Goal: Task Accomplishment & Management: Manage account settings

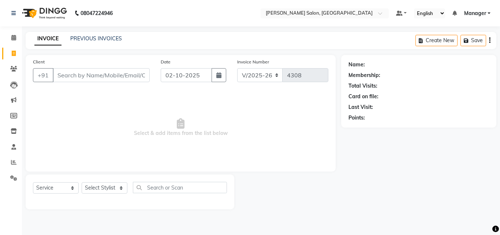
select select "7229"
select select "service"
click at [193, 105] on span "Select & add items from the list below" at bounding box center [180, 127] width 295 height 73
click at [107, 189] on select "Select Stylist BHOLU Geeta [PERSON_NAME] [PERSON_NAME] [PERSON_NAME] PEDI Manag…" at bounding box center [105, 187] width 46 height 11
select select "65237"
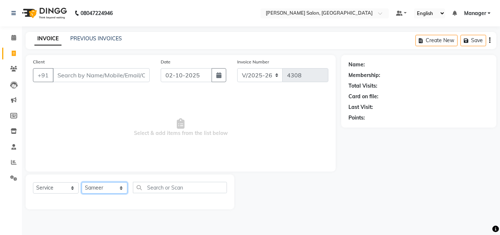
click at [82, 182] on select "Select Stylist BHOLU Geeta [PERSON_NAME] [PERSON_NAME] [PERSON_NAME] PEDI Manag…" at bounding box center [105, 187] width 46 height 11
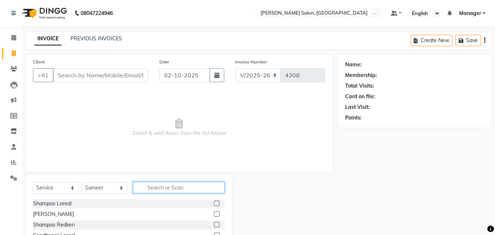
click at [152, 190] on input "text" at bounding box center [179, 187] width 92 height 11
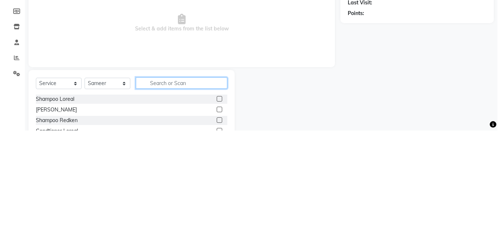
scroll to position [18, 0]
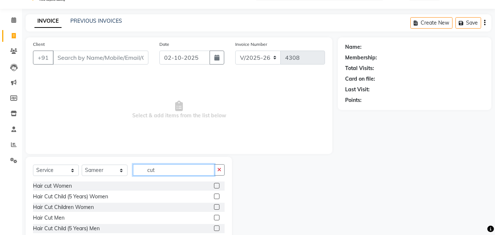
type input "cut"
click at [214, 216] on label at bounding box center [216, 217] width 5 height 5
click at [214, 216] on input "checkbox" at bounding box center [216, 217] width 5 height 5
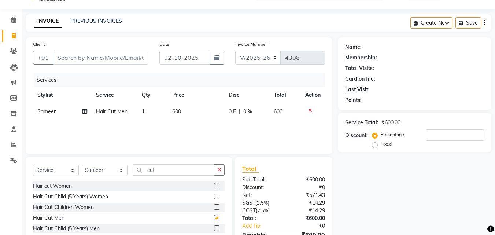
checkbox input "false"
click at [94, 55] on input "Client" at bounding box center [101, 58] width 96 height 14
type input "9"
type input "0"
type input "9810064197"
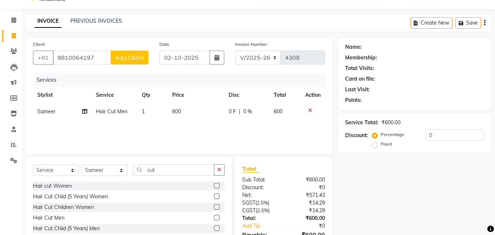
click at [139, 60] on span "Add Client" at bounding box center [129, 57] width 29 height 7
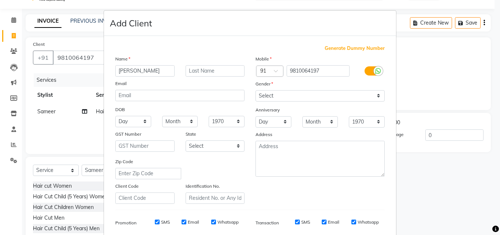
type input "[PERSON_NAME]"
click at [324, 98] on select "Select [DEMOGRAPHIC_DATA] [DEMOGRAPHIC_DATA] Other Prefer Not To Say" at bounding box center [320, 95] width 129 height 11
select select "[DEMOGRAPHIC_DATA]"
click at [256, 90] on select "Select [DEMOGRAPHIC_DATA] [DEMOGRAPHIC_DATA] Other Prefer Not To Say" at bounding box center [320, 95] width 129 height 11
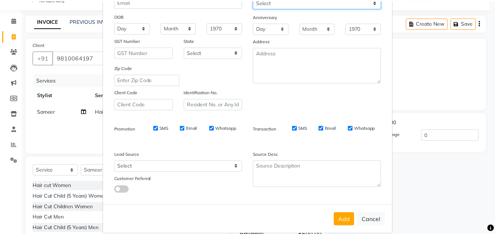
scroll to position [103, 0]
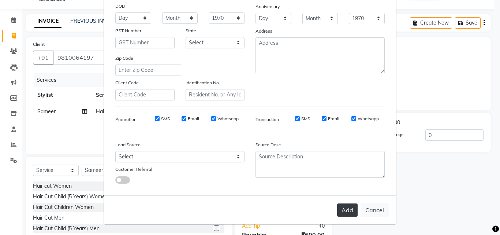
click at [346, 208] on button "Add" at bounding box center [347, 209] width 21 height 13
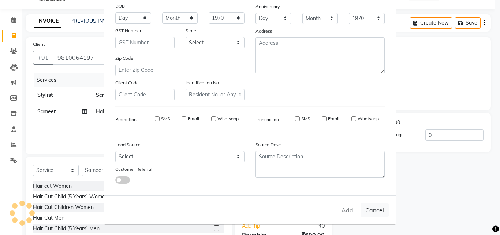
select select
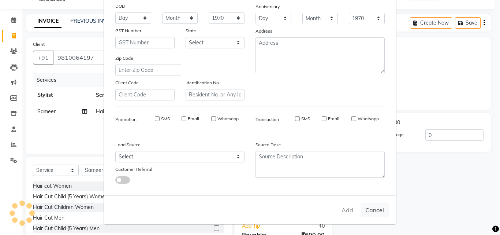
select select
checkbox input "false"
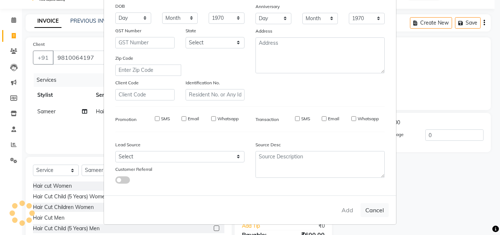
checkbox input "false"
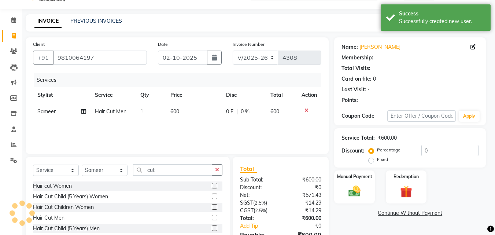
select select "1: Object"
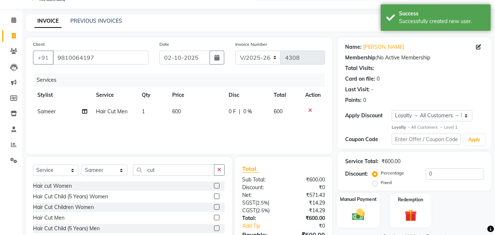
click at [358, 211] on img at bounding box center [358, 214] width 21 height 15
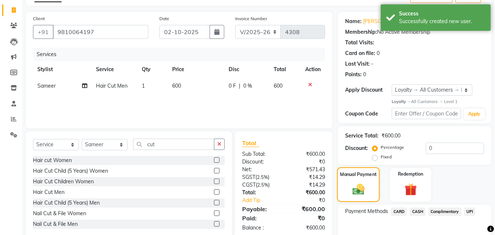
scroll to position [83, 0]
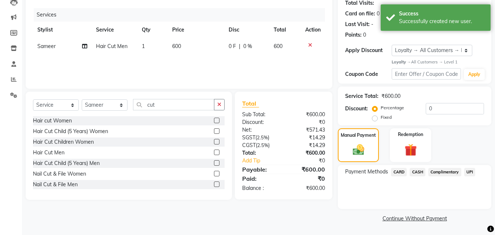
click at [472, 172] on span "UPI" at bounding box center [469, 172] width 11 height 8
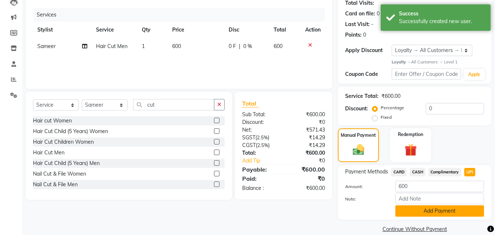
click at [455, 210] on button "Add Payment" at bounding box center [439, 210] width 89 height 11
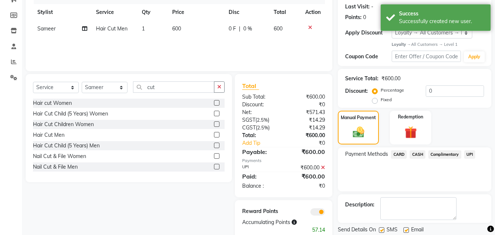
scroll to position [124, 0]
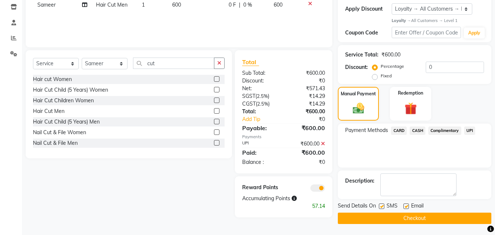
click at [427, 230] on main "INVOICE PREVIOUS INVOICES Create New Save Client [PHONE_NUMBER] Date [DATE] Inv…" at bounding box center [258, 71] width 473 height 327
click at [418, 221] on button "Checkout" at bounding box center [414, 217] width 153 height 11
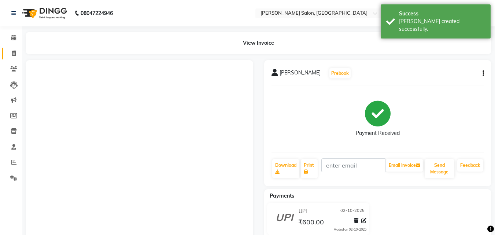
click at [12, 55] on icon at bounding box center [14, 53] width 4 height 5
select select "service"
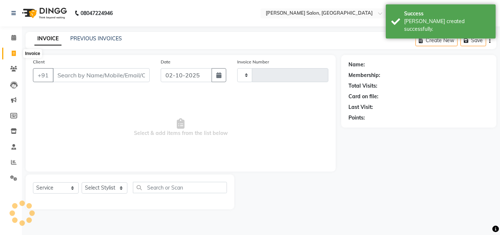
type input "4309"
select select "7229"
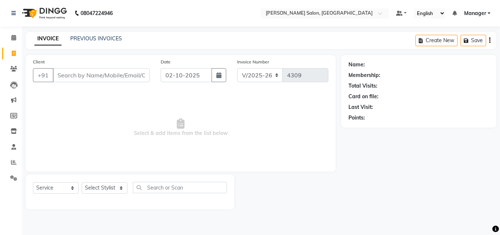
click at [144, 108] on span "Select & add items from the list below" at bounding box center [180, 127] width 295 height 73
click at [79, 76] on input "Client" at bounding box center [101, 75] width 97 height 14
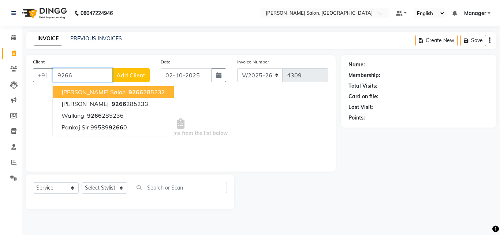
click at [125, 97] on button "[PERSON_NAME] salon 9266 285232" at bounding box center [113, 92] width 121 height 12
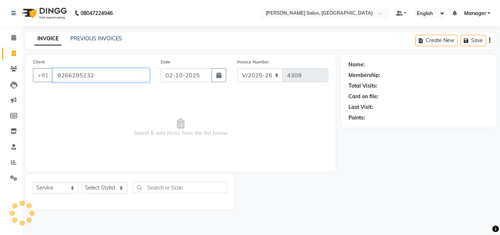
type input "9266285232"
select select "1: Object"
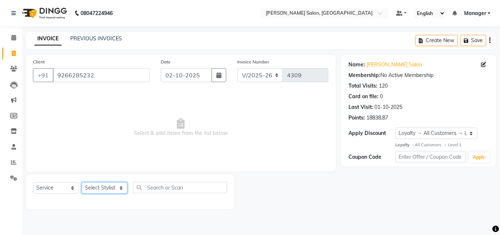
click at [103, 189] on select "Select Stylist BHOLU Geeta [PERSON_NAME] [PERSON_NAME] [PERSON_NAME] PEDI Manag…" at bounding box center [105, 187] width 46 height 11
select select "61919"
click at [82, 182] on select "Select Stylist BHOLU Geeta [PERSON_NAME] [PERSON_NAME] [PERSON_NAME] PEDI Manag…" at bounding box center [105, 187] width 46 height 11
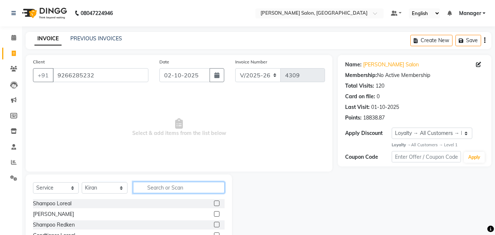
click at [160, 189] on input "text" at bounding box center [179, 187] width 92 height 11
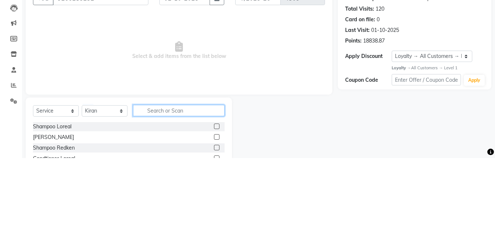
scroll to position [18, 0]
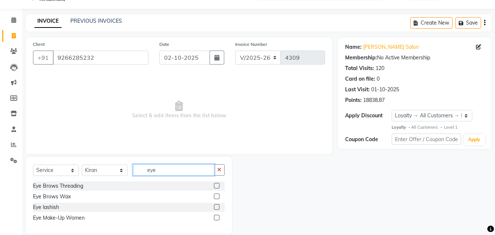
type input "eye"
click at [216, 186] on label at bounding box center [216, 185] width 5 height 5
click at [216, 186] on input "checkbox" at bounding box center [216, 185] width 5 height 5
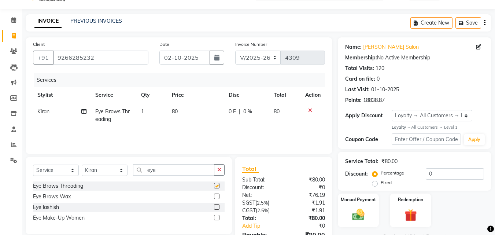
checkbox input "false"
click at [185, 114] on td "80" at bounding box center [195, 115] width 57 height 24
select select "61919"
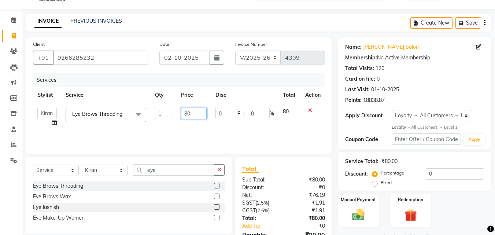
click at [196, 116] on input "80" at bounding box center [193, 113] width 25 height 11
type input "8"
type input "100"
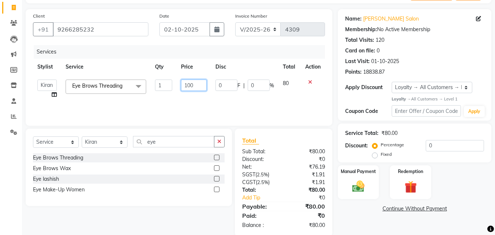
scroll to position [58, 0]
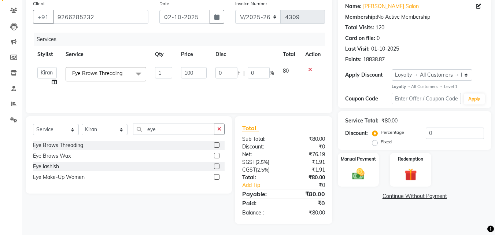
click at [363, 225] on main "INVOICE PREVIOUS INVOICES Create New Save Client [PHONE_NUMBER] Date [DATE] Inv…" at bounding box center [258, 104] width 473 height 261
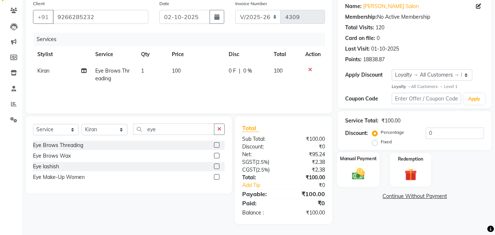
click at [366, 181] on div "Manual Payment" at bounding box center [358, 169] width 43 height 35
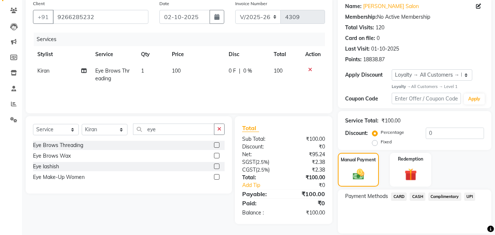
click at [417, 196] on span "CASH" at bounding box center [417, 196] width 16 height 8
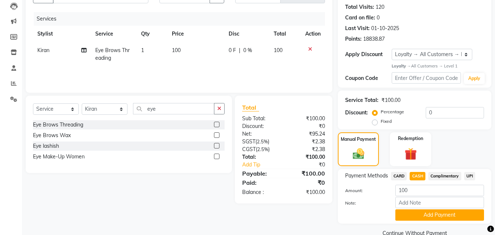
scroll to position [93, 0]
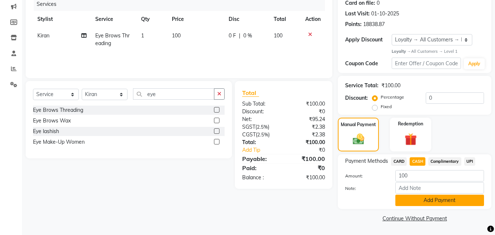
click at [450, 201] on button "Add Payment" at bounding box center [439, 199] width 89 height 11
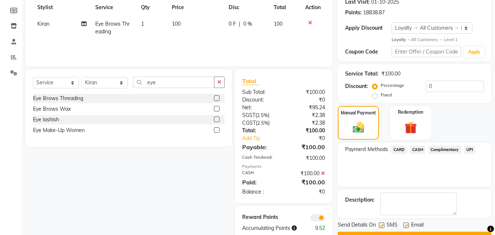
scroll to position [124, 0]
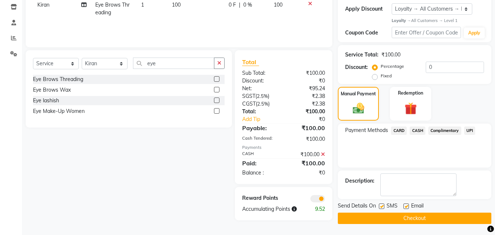
click at [446, 215] on button "Checkout" at bounding box center [414, 217] width 153 height 11
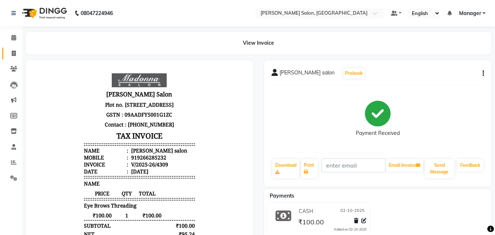
click at [7, 55] on link "Invoice" at bounding box center [11, 54] width 18 height 12
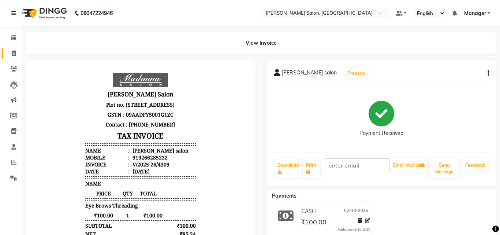
select select "7229"
select select "service"
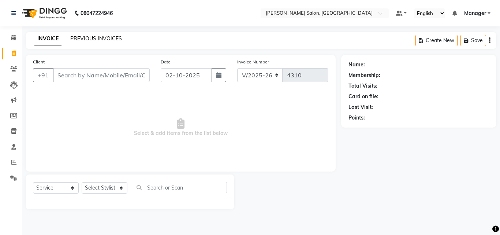
click at [95, 38] on link "PREVIOUS INVOICES" at bounding box center [96, 38] width 52 height 7
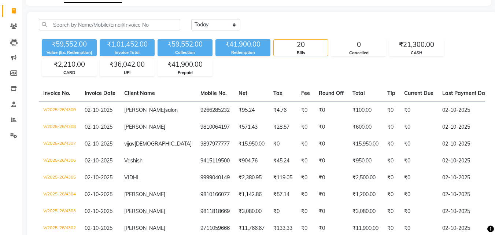
scroll to position [29, 0]
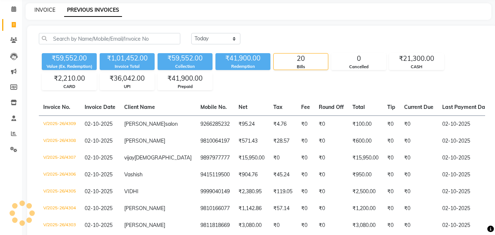
click at [44, 11] on link "INVOICE" at bounding box center [44, 10] width 21 height 7
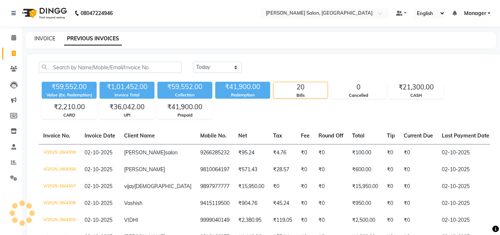
select select "7229"
select select "service"
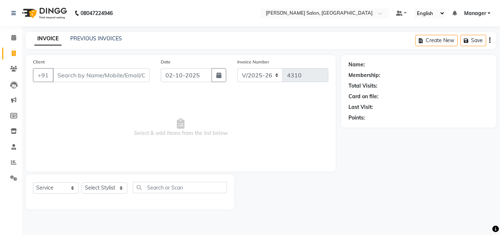
click at [114, 92] on span "Select & add items from the list below" at bounding box center [180, 127] width 295 height 73
click at [15, 163] on icon at bounding box center [13, 161] width 5 height 5
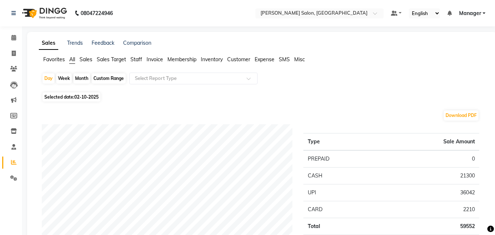
click at [135, 62] on span "Staff" at bounding box center [136, 59] width 12 height 7
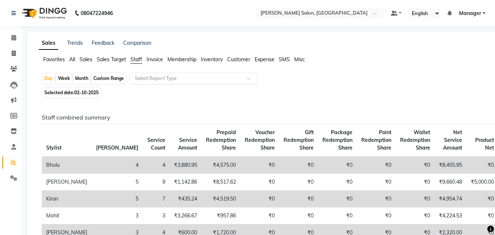
click at [183, 82] on input "text" at bounding box center [185, 78] width 105 height 7
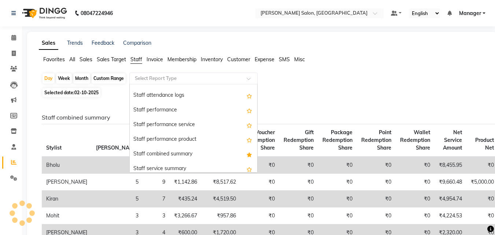
scroll to position [105, 0]
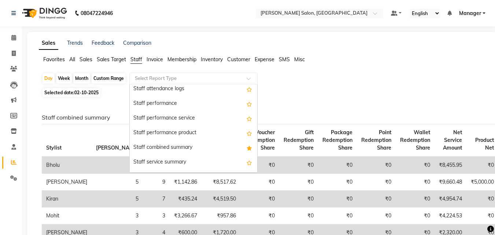
click at [219, 149] on div "Staff combined summary" at bounding box center [193, 147] width 127 height 15
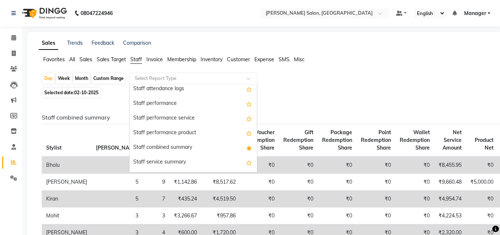
select select "full_report"
select select "csv"
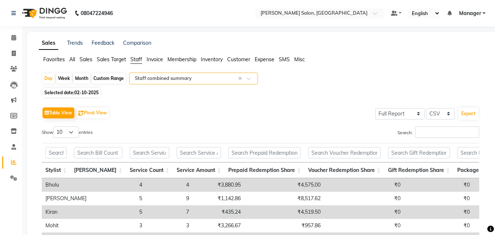
click at [342, 89] on div "Selected date: [DATE]" at bounding box center [263, 93] width 443 height 8
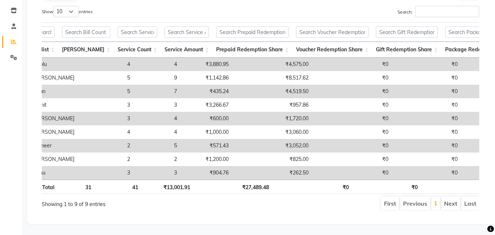
scroll to position [0, 0]
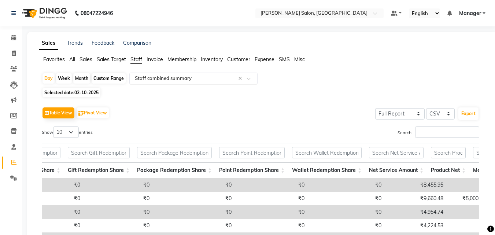
click at [195, 80] on input "text" at bounding box center [185, 78] width 105 height 7
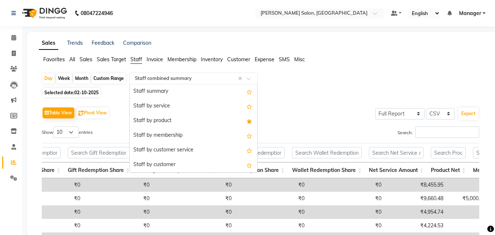
click at [175, 107] on div "Staff by service" at bounding box center [193, 106] width 127 height 15
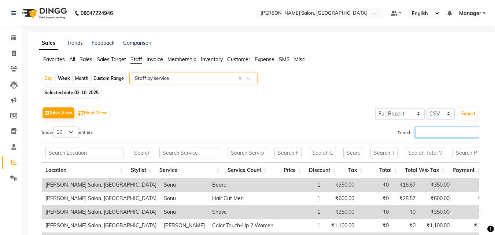
click at [435, 134] on input "Search:" at bounding box center [447, 131] width 64 height 11
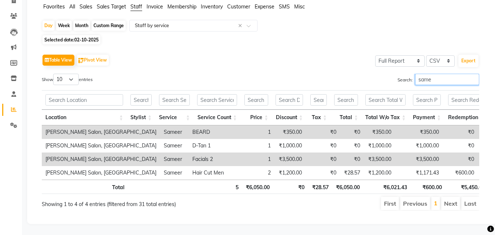
type input "same"
click at [175, 22] on input "text" at bounding box center [185, 25] width 105 height 7
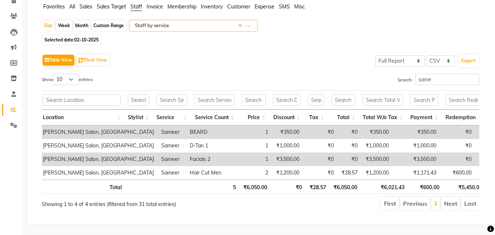
click at [197, 22] on input "text" at bounding box center [185, 25] width 105 height 7
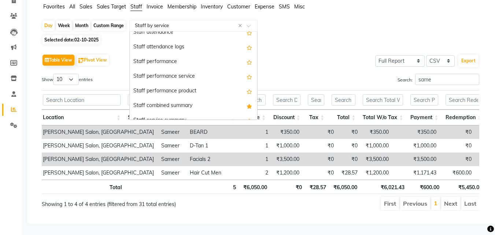
click at [212, 99] on div "Staff combined summary" at bounding box center [193, 105] width 127 height 15
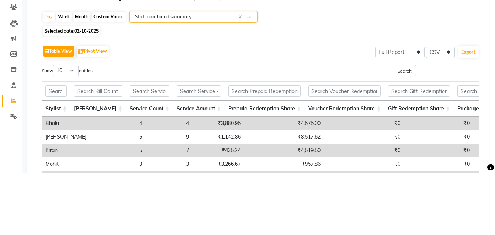
click at [309, 112] on div "Table View Pivot View Select Full Report Filtered Report Select CSV PDF Export" at bounding box center [260, 112] width 437 height 15
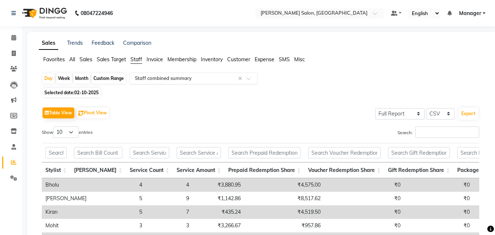
click at [186, 80] on input "text" at bounding box center [185, 78] width 105 height 7
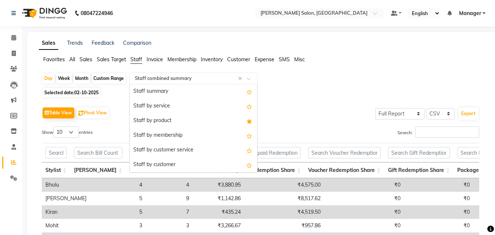
click at [176, 108] on div "Staff by service" at bounding box center [193, 106] width 127 height 15
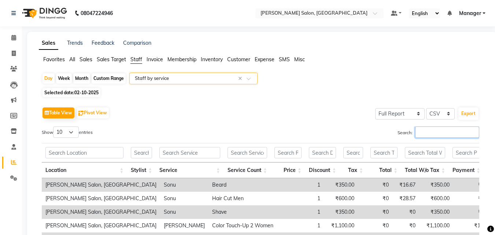
click at [436, 134] on input "Search:" at bounding box center [447, 131] width 64 height 11
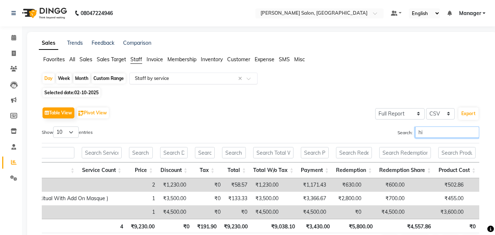
type input "hi"
click at [181, 82] on input "text" at bounding box center [185, 78] width 105 height 7
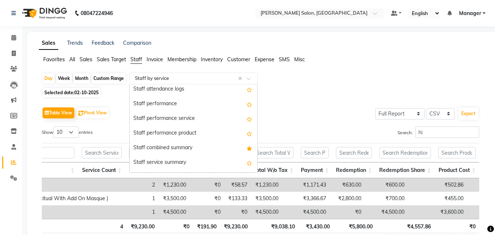
scroll to position [116, 0]
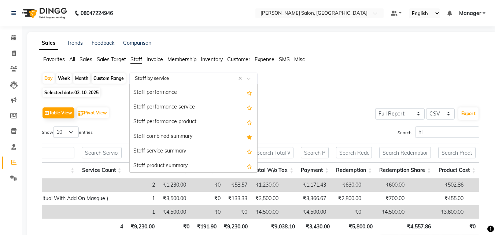
click at [206, 136] on div "Staff combined summary" at bounding box center [193, 136] width 127 height 15
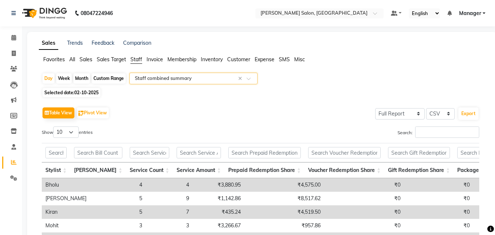
click at [295, 109] on div "Table View Pivot View Select Full Report Filtered Report Select CSV PDF Export" at bounding box center [260, 112] width 437 height 15
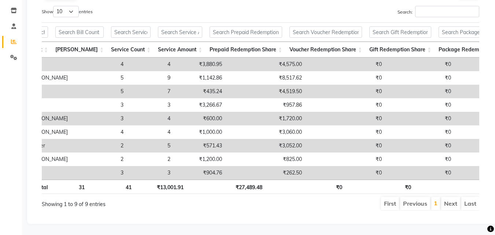
scroll to position [0, 34]
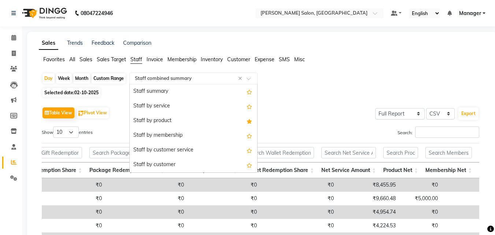
click at [179, 79] on input "text" at bounding box center [185, 78] width 105 height 7
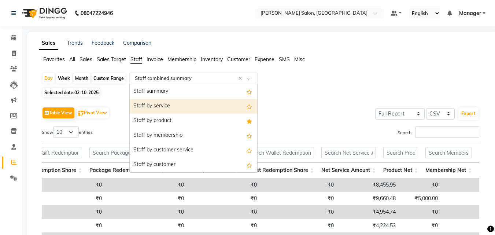
click at [154, 105] on div "Staff by service" at bounding box center [193, 106] width 127 height 15
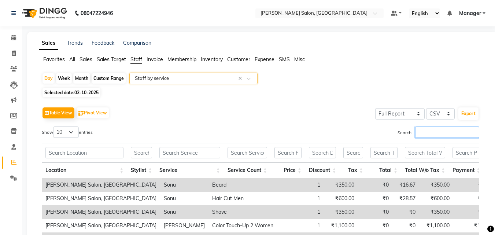
click at [442, 132] on input "Search:" at bounding box center [447, 131] width 64 height 11
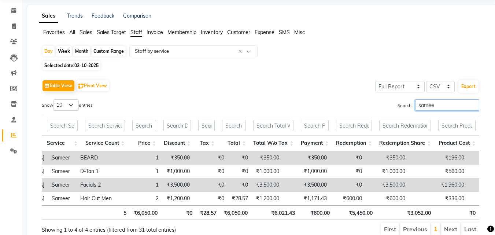
scroll to position [0, 0]
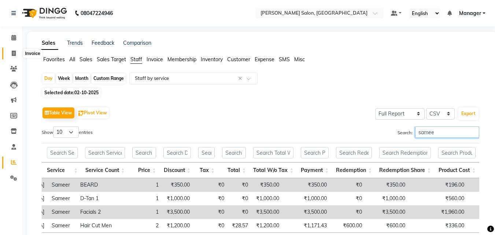
type input "samee"
click at [9, 55] on span at bounding box center [13, 53] width 13 height 8
select select "service"
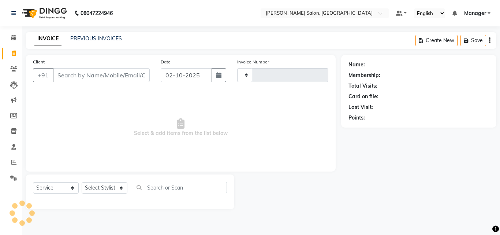
type input "4310"
select select "7229"
click at [12, 164] on icon at bounding box center [13, 161] width 5 height 5
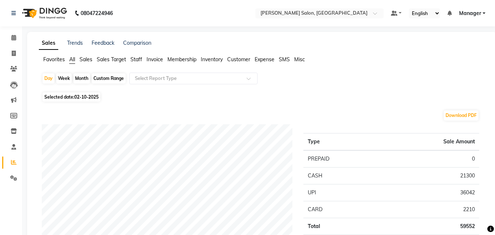
click at [136, 60] on span "Staff" at bounding box center [136, 59] width 12 height 7
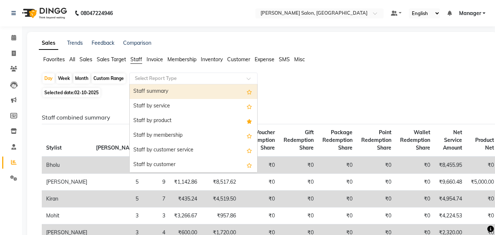
click at [161, 82] on input "text" at bounding box center [185, 78] width 105 height 7
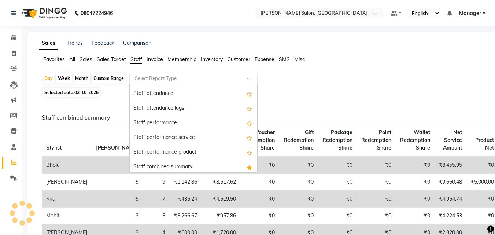
scroll to position [110, 0]
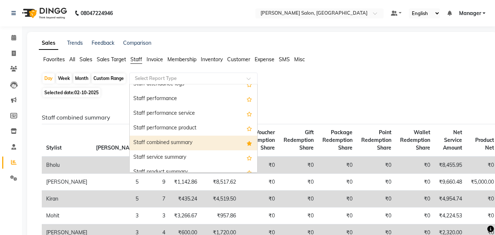
click at [178, 142] on div "Staff combined summary" at bounding box center [193, 142] width 127 height 15
select select "full_report"
select select "csv"
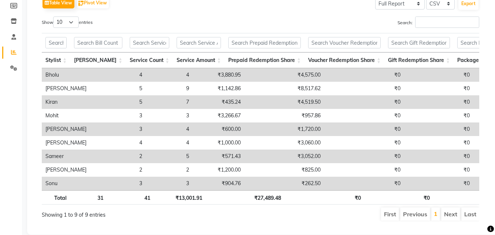
scroll to position [0, 0]
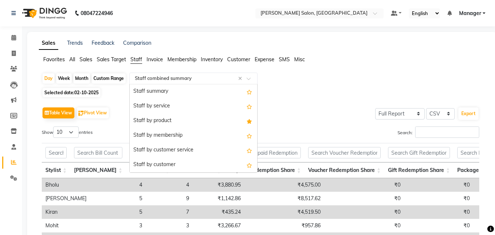
click at [191, 78] on input "text" at bounding box center [185, 78] width 105 height 7
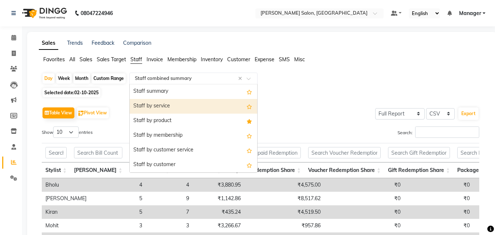
click at [165, 105] on div "Staff by service" at bounding box center [193, 106] width 127 height 15
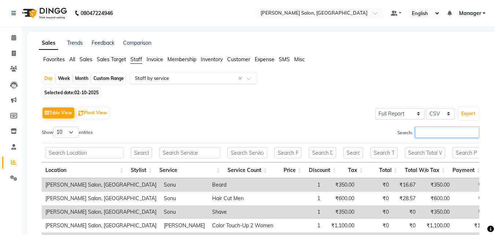
click at [417, 134] on input "Search:" at bounding box center [447, 131] width 64 height 11
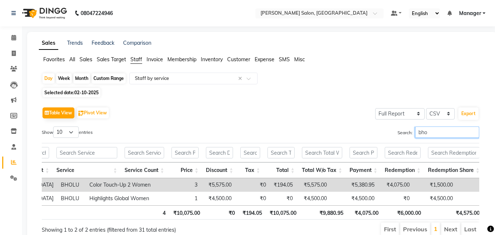
scroll to position [0, 152]
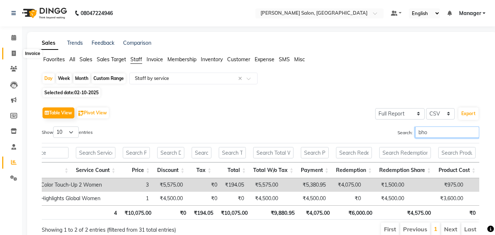
type input "bho"
click at [13, 52] on icon at bounding box center [14, 53] width 4 height 5
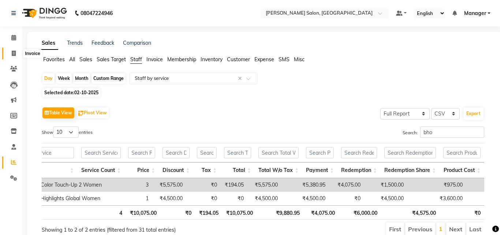
select select "7229"
select select "service"
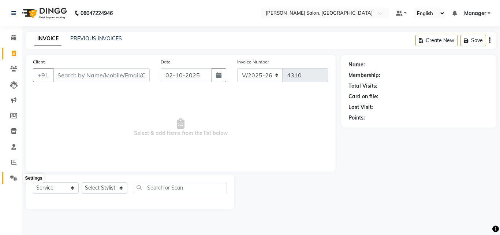
click at [12, 174] on span at bounding box center [13, 178] width 13 height 8
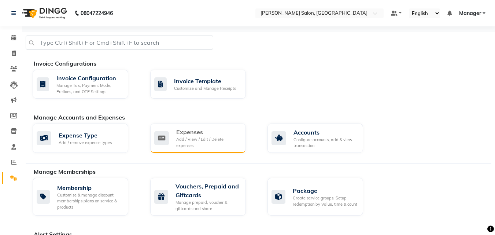
click at [187, 136] on div "Expenses Add / View / Edit / Delete expenses" at bounding box center [208, 137] width 64 height 21
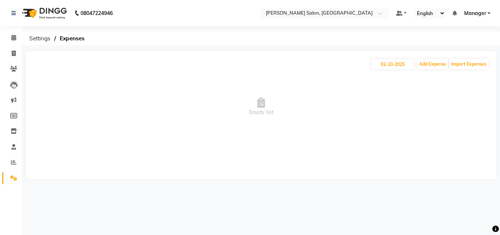
click at [3, 178] on link "Settings" at bounding box center [11, 178] width 18 height 12
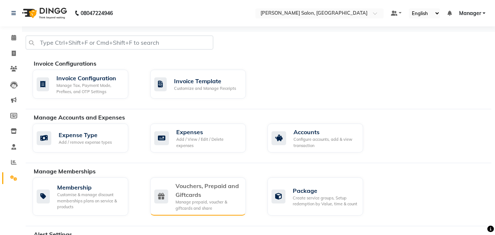
click at [189, 193] on div "Vouchers, Prepaid and Giftcards" at bounding box center [207, 190] width 64 height 18
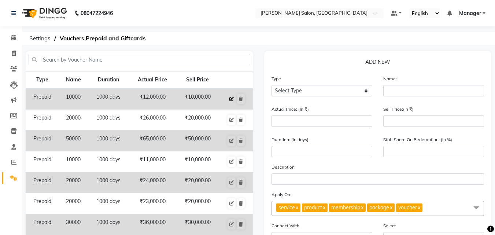
click at [231, 98] on icon at bounding box center [231, 99] width 4 height 4
select select "P"
type input "10000"
type input "12000"
type input "10000"
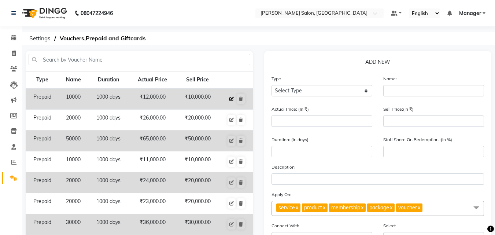
type input "1000"
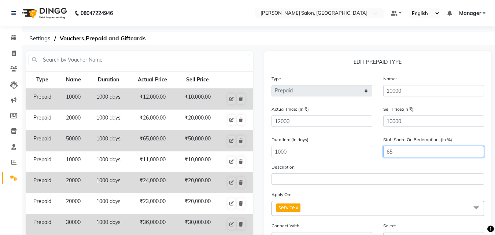
click at [398, 149] on input "65" at bounding box center [433, 151] width 101 height 11
type input "6"
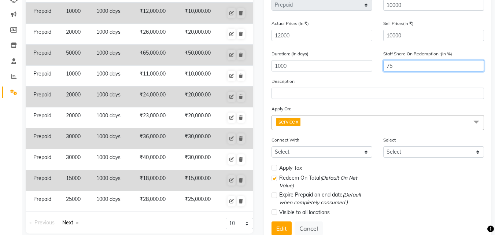
scroll to position [110, 0]
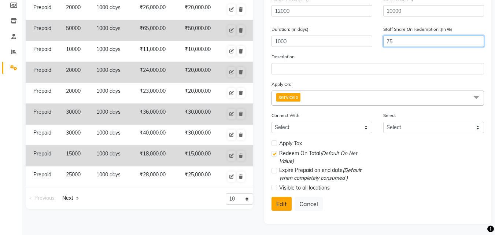
type input "75"
click at [284, 204] on button "Edit" at bounding box center [281, 204] width 20 height 14
select select
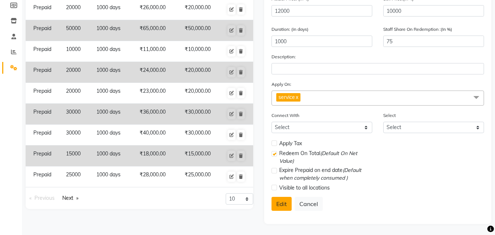
checkbox input "false"
checkbox input "true"
checkbox input "false"
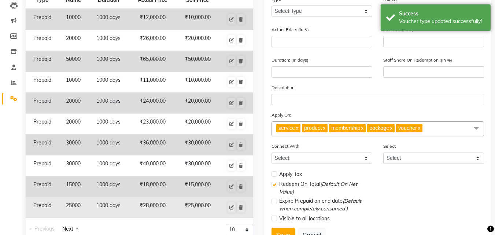
scroll to position [0, 0]
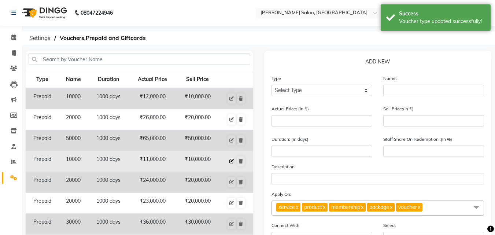
click at [231, 160] on icon at bounding box center [231, 161] width 4 height 4
select select "P"
type input "10000"
type input "11000"
type input "10000"
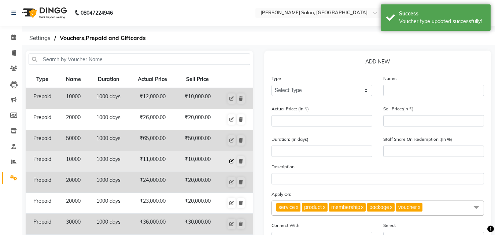
type input "1000"
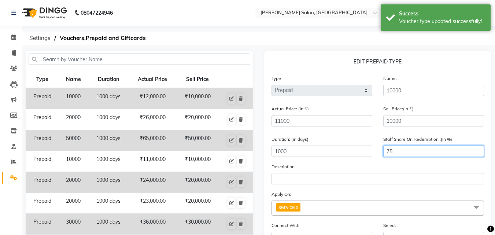
click at [399, 146] on input "75" at bounding box center [433, 150] width 101 height 11
type input "7"
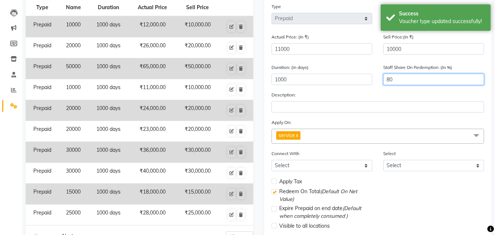
scroll to position [110, 0]
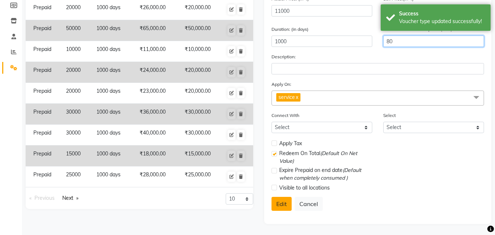
type input "80"
click at [281, 205] on button "Edit" at bounding box center [281, 204] width 20 height 14
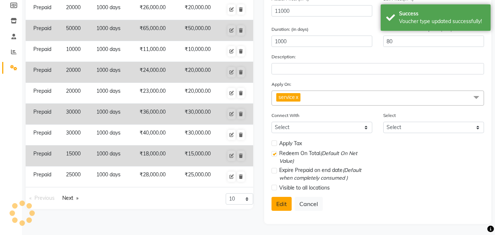
select select
checkbox input "false"
checkbox input "true"
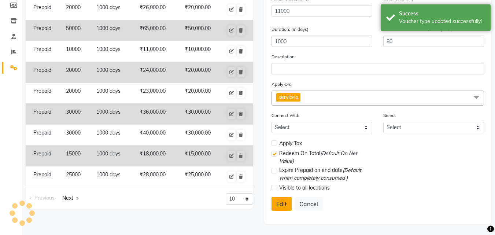
checkbox input "false"
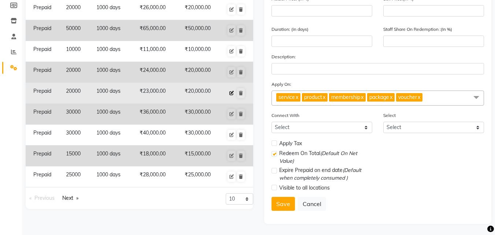
click at [231, 93] on icon at bounding box center [231, 93] width 4 height 4
select select "P"
type input "20000"
type input "23000"
type input "20000"
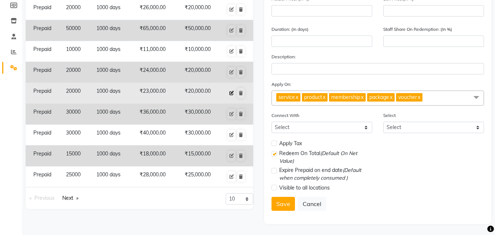
type input "1000"
type input "80"
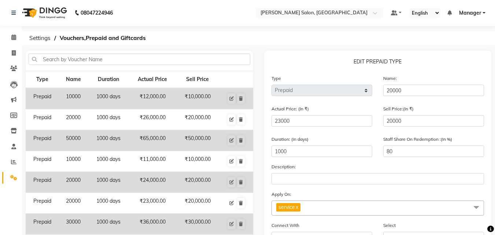
scroll to position [0, 0]
click at [17, 50] on span at bounding box center [13, 53] width 13 height 8
select select "service"
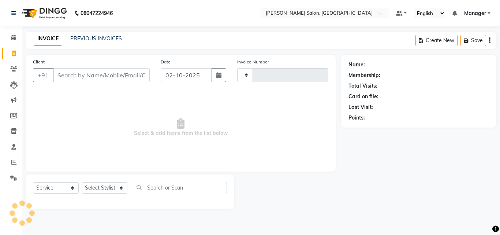
type input "4310"
select select "7229"
click at [19, 161] on span at bounding box center [13, 162] width 13 height 8
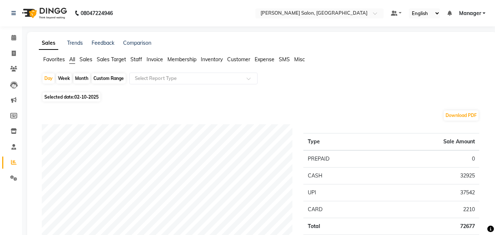
click at [83, 79] on div "Month" at bounding box center [81, 78] width 17 height 10
select select "10"
select select "2025"
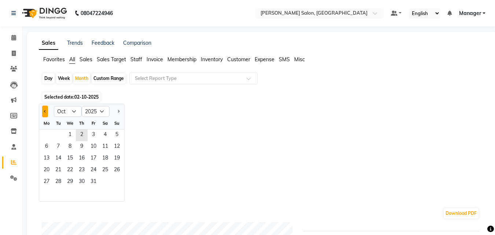
click at [47, 111] on button "Previous month" at bounding box center [45, 111] width 6 height 12
select select "9"
click at [46, 135] on span "1" at bounding box center [47, 135] width 12 height 12
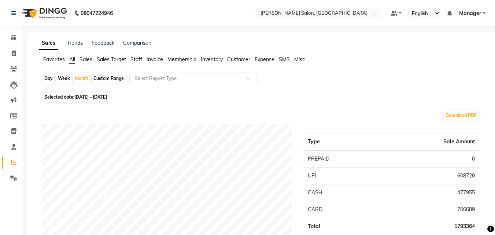
click at [135, 57] on span "Staff" at bounding box center [136, 59] width 12 height 7
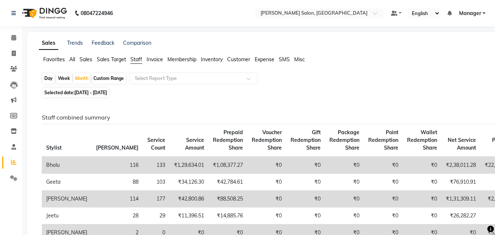
click at [159, 85] on div "Day Week Month Custom Range Select Report Type" at bounding box center [262, 78] width 440 height 13
click at [160, 81] on input "text" at bounding box center [185, 78] width 105 height 7
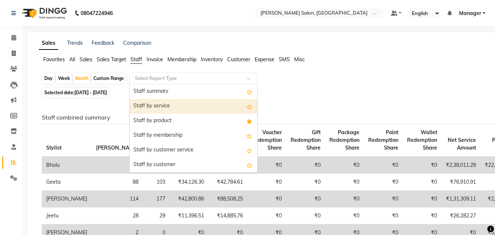
click at [167, 104] on div "Staff by service" at bounding box center [193, 106] width 127 height 15
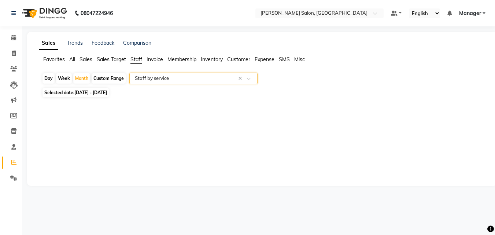
select select "full_report"
select select "csv"
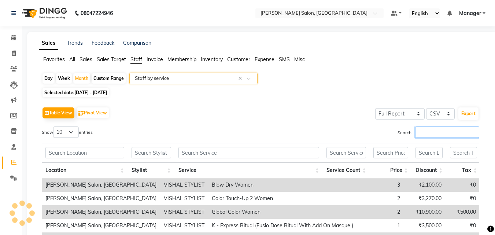
click at [446, 134] on input "Search:" at bounding box center [447, 131] width 64 height 11
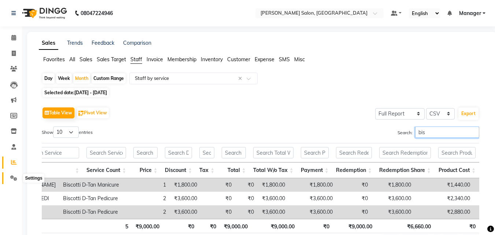
type input "bis"
click at [12, 178] on icon at bounding box center [13, 177] width 7 height 5
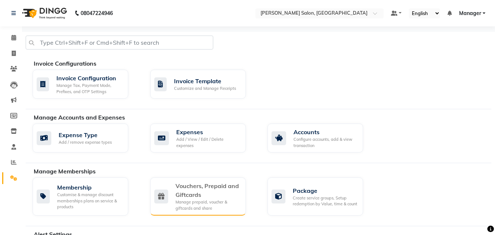
click at [201, 202] on div "Manage prepaid, voucher & giftcards and share" at bounding box center [207, 205] width 64 height 12
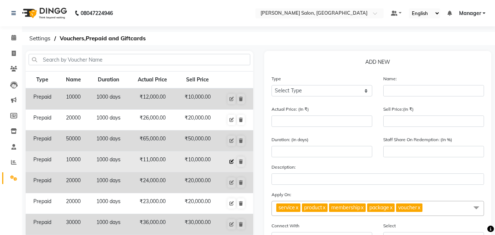
click at [230, 164] on button at bounding box center [231, 161] width 8 height 10
select select "P"
type input "10000"
type input "11000"
type input "10000"
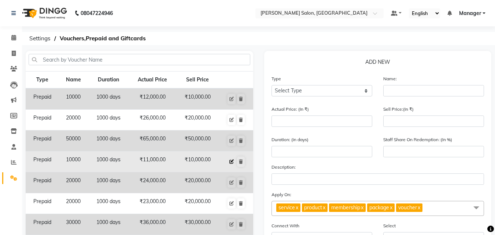
type input "1000"
type input "80"
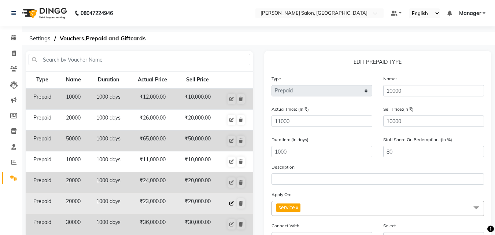
click at [231, 200] on button at bounding box center [231, 203] width 8 height 10
type input "20000"
type input "23000"
type input "20000"
type input "80"
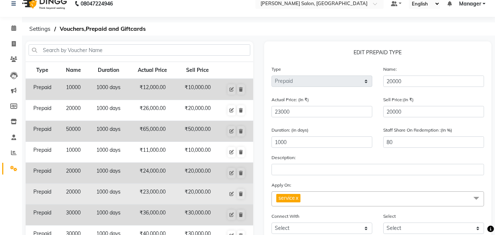
scroll to position [37, 0]
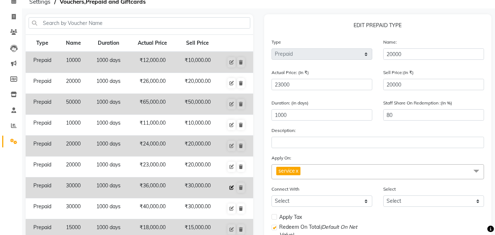
click at [228, 189] on button at bounding box center [231, 187] width 8 height 10
type input "30000"
type input "36000"
type input "30000"
drag, startPoint x: 403, startPoint y: 114, endPoint x: 367, endPoint y: 123, distance: 37.4
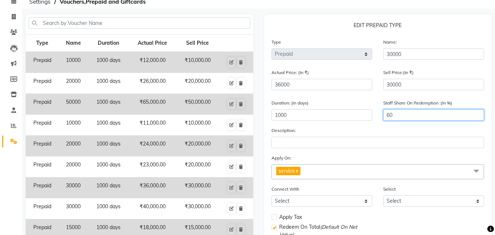
click at [367, 123] on div "Duration: (in days) 1000 Staff Share On Redemption :(In %) 60" at bounding box center [378, 112] width 224 height 27
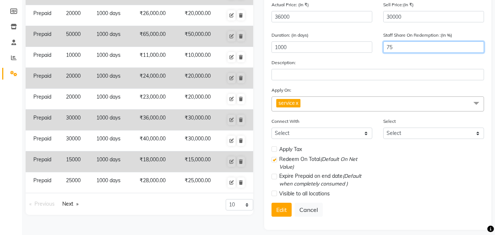
scroll to position [110, 0]
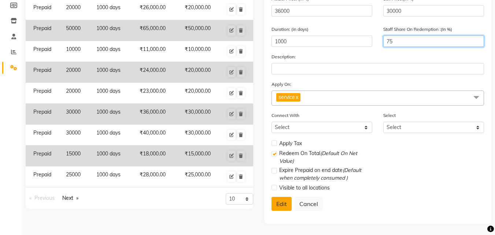
type input "75"
click at [279, 203] on button "Edit" at bounding box center [281, 204] width 20 height 14
select select
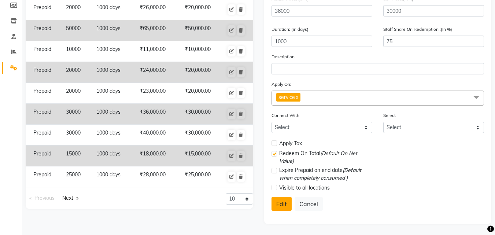
checkbox input "false"
checkbox input "true"
checkbox input "false"
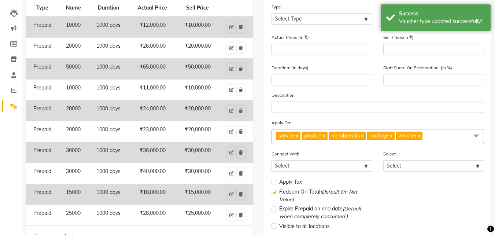
scroll to position [22, 0]
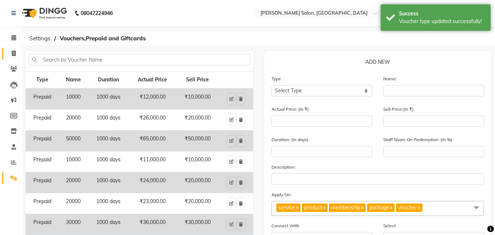
click at [12, 48] on link "Invoice" at bounding box center [11, 54] width 18 height 12
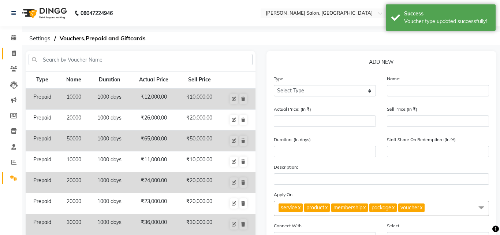
select select "7229"
select select "service"
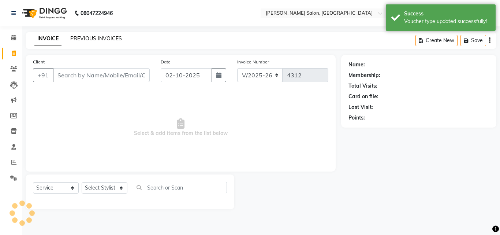
click at [85, 37] on link "PREVIOUS INVOICES" at bounding box center [96, 38] width 52 height 7
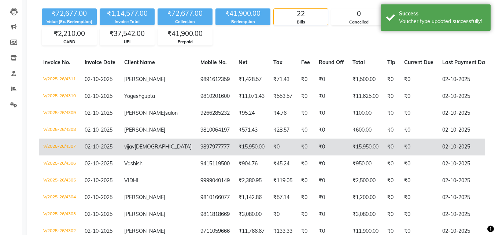
click at [196, 155] on td "9897977777" at bounding box center [215, 146] width 38 height 17
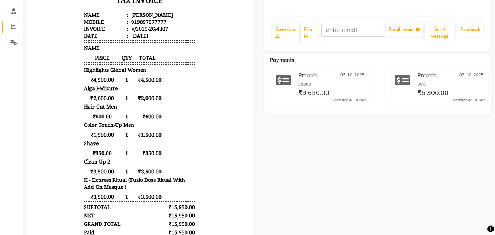
click at [11, 21] on link "Reports" at bounding box center [11, 27] width 18 height 12
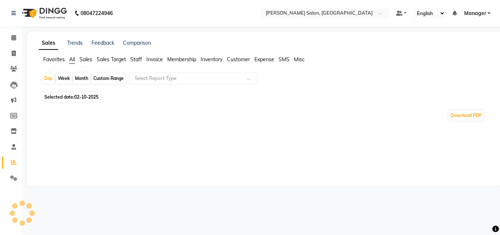
click at [140, 60] on span "Staff" at bounding box center [136, 59] width 12 height 7
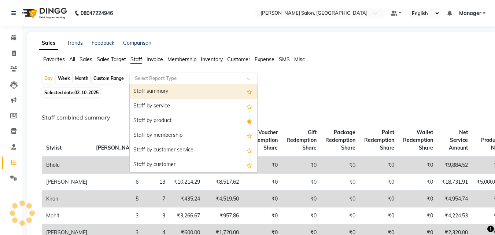
click at [161, 82] on input "text" at bounding box center [185, 78] width 105 height 7
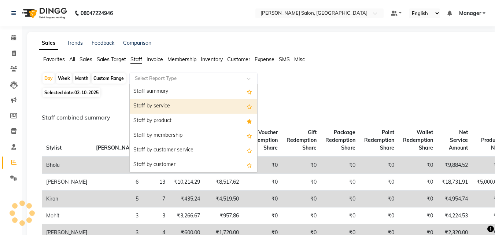
click at [164, 100] on div "Staff by service" at bounding box center [193, 106] width 127 height 15
select select "full_report"
select select "csv"
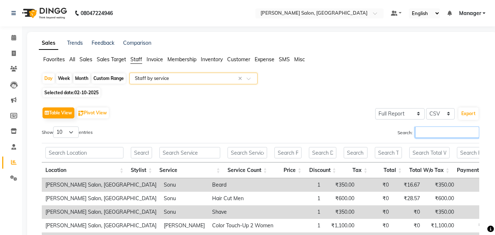
click at [426, 133] on input "Search:" at bounding box center [447, 131] width 64 height 11
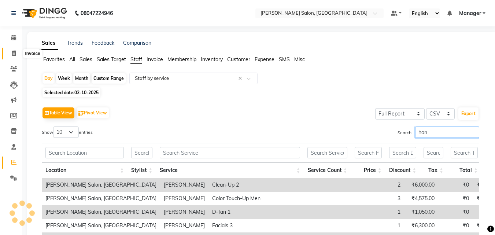
type input "han"
click at [12, 51] on icon at bounding box center [14, 53] width 4 height 5
select select "service"
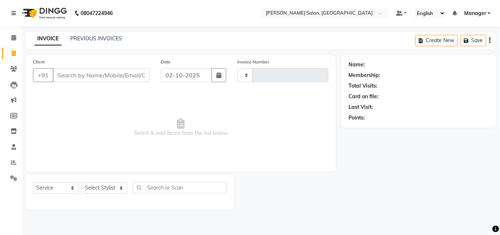
type input "4312"
select select "7229"
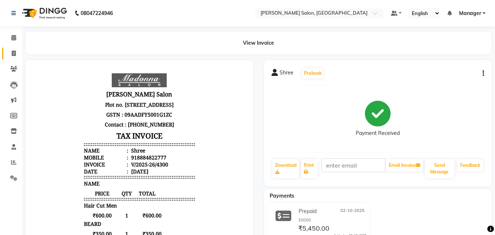
click at [9, 49] on span at bounding box center [13, 53] width 13 height 8
select select "service"
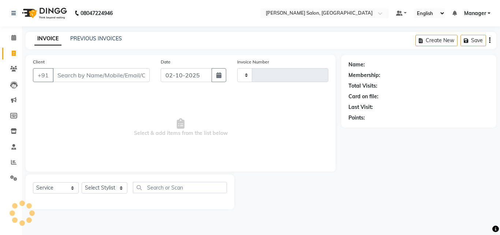
type input "4313"
select select "7229"
click at [73, 79] on input "Client" at bounding box center [101, 75] width 97 height 14
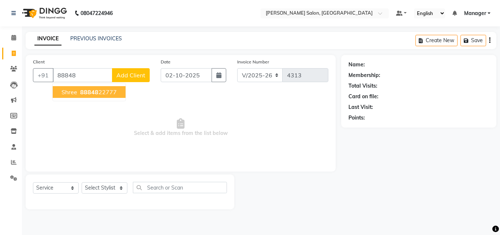
click at [70, 95] on span "Shree" at bounding box center [70, 91] width 16 height 7
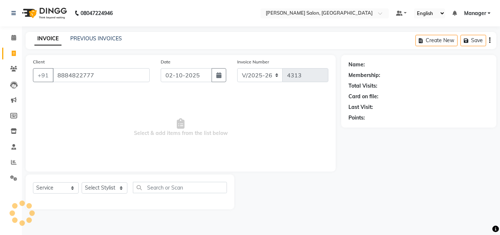
type input "8884822777"
select select "1: Object"
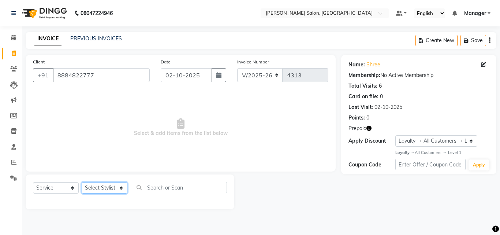
click at [103, 190] on select "Select Stylist BHOLU Geeta [PERSON_NAME] [PERSON_NAME] [PERSON_NAME] PEDI Manag…" at bounding box center [105, 187] width 46 height 11
select select "89154"
click at [82, 182] on select "Select Stylist BHOLU Geeta [PERSON_NAME] [PERSON_NAME] [PERSON_NAME] PEDI Manag…" at bounding box center [105, 187] width 46 height 11
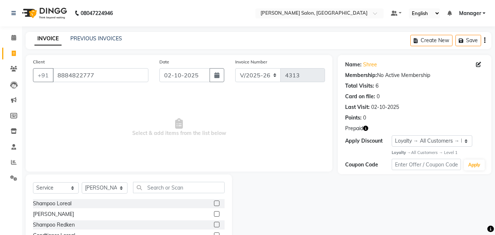
click at [214, 213] on label at bounding box center [216, 213] width 5 height 5
click at [214, 213] on input "checkbox" at bounding box center [216, 214] width 5 height 5
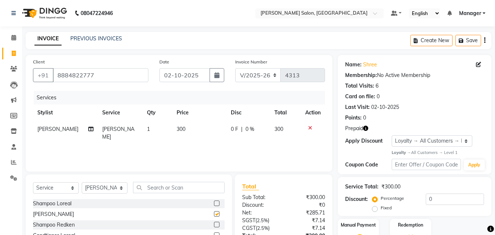
checkbox input "false"
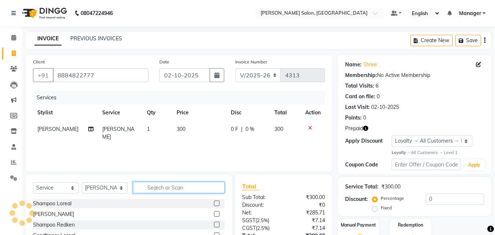
click at [149, 189] on input "text" at bounding box center [179, 187] width 92 height 11
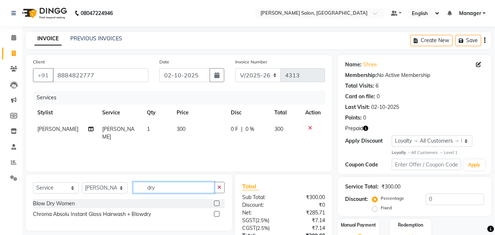
type input "dry"
click at [216, 204] on label at bounding box center [216, 202] width 5 height 5
click at [216, 204] on input "checkbox" at bounding box center [216, 203] width 5 height 5
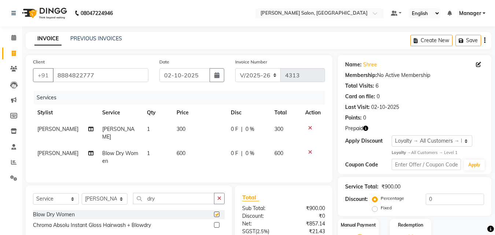
checkbox input "false"
click at [177, 131] on span "300" at bounding box center [180, 129] width 9 height 7
select select "89154"
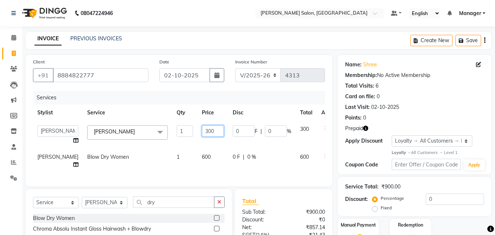
click at [202, 131] on input "300" at bounding box center [213, 130] width 22 height 11
type input "600"
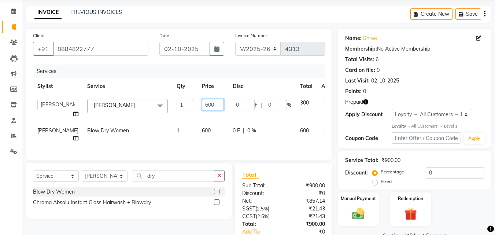
scroll to position [71, 0]
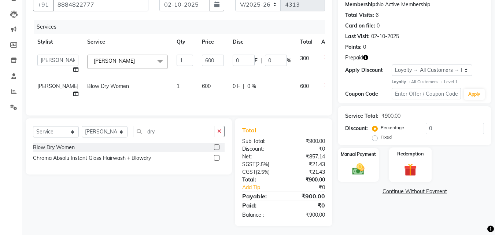
click at [400, 164] on img at bounding box center [410, 170] width 21 height 16
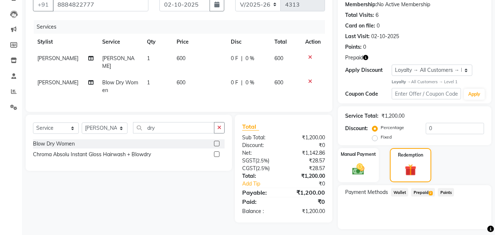
click at [416, 192] on span "Prepaid 2" at bounding box center [423, 192] width 24 height 8
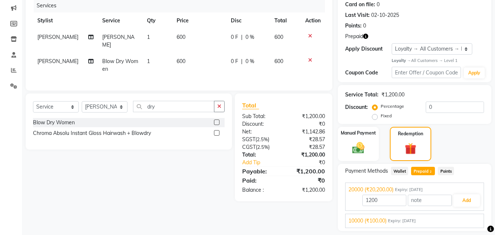
scroll to position [114, 0]
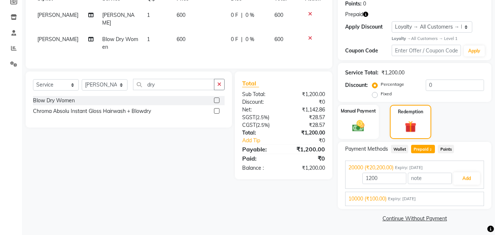
click at [393, 200] on span "Expiry: 16-05-2028" at bounding box center [402, 198] width 28 height 6
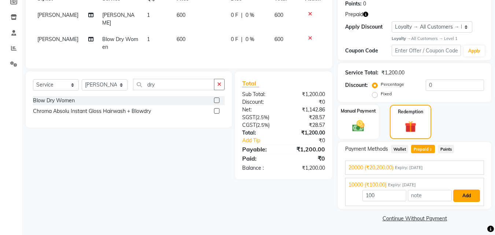
click at [469, 199] on button "Add" at bounding box center [466, 195] width 27 height 12
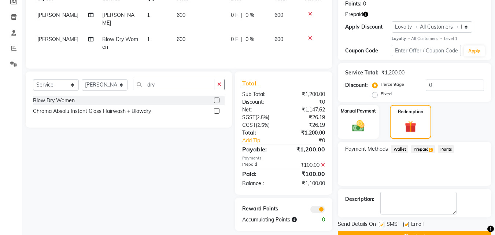
click at [424, 146] on span "Prepaid 2" at bounding box center [423, 149] width 24 height 8
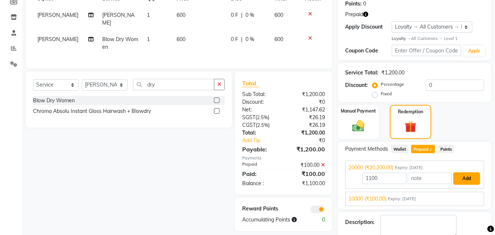
click at [466, 177] on button "Add" at bounding box center [466, 178] width 27 height 12
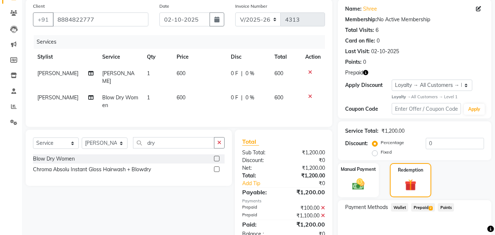
scroll to position [132, 0]
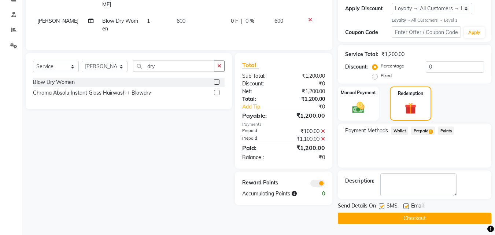
click at [436, 216] on button "Checkout" at bounding box center [414, 217] width 153 height 11
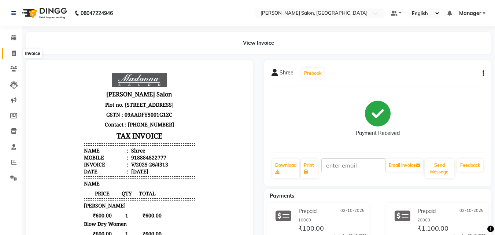
click at [14, 49] on span at bounding box center [13, 53] width 13 height 8
select select "service"
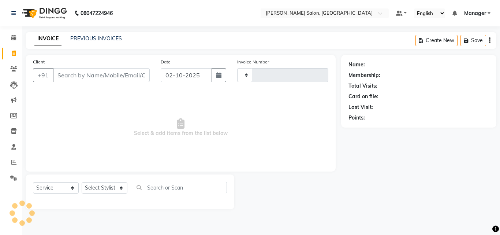
type input "4314"
select select "7229"
click at [16, 40] on icon at bounding box center [13, 37] width 5 height 5
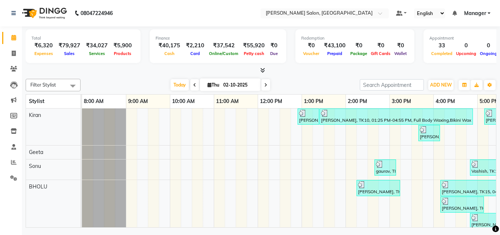
click at [496, 229] on icon at bounding box center [495, 229] width 7 height 7
click at [11, 52] on span at bounding box center [13, 53] width 13 height 8
select select "7229"
select select "service"
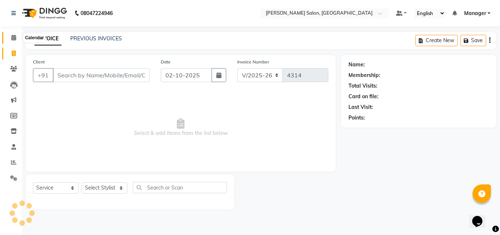
click at [13, 37] on icon at bounding box center [13, 37] width 5 height 5
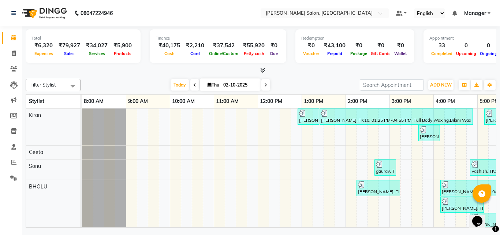
click at [259, 69] on span at bounding box center [261, 71] width 8 height 8
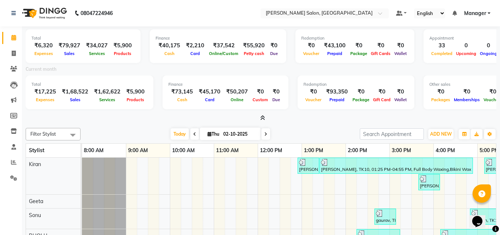
select select "7229"
select select "service"
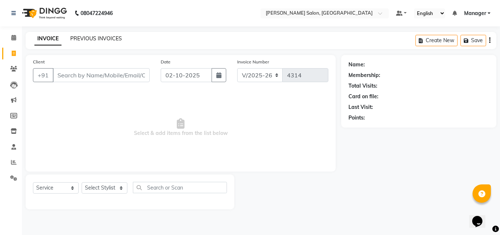
click at [88, 36] on link "PREVIOUS INVOICES" at bounding box center [96, 38] width 52 height 7
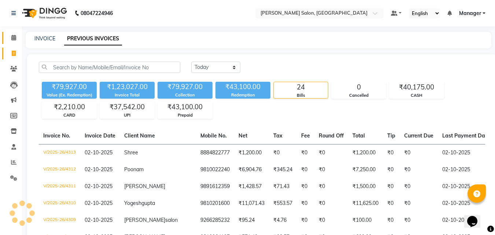
click at [15, 37] on icon at bounding box center [13, 37] width 5 height 5
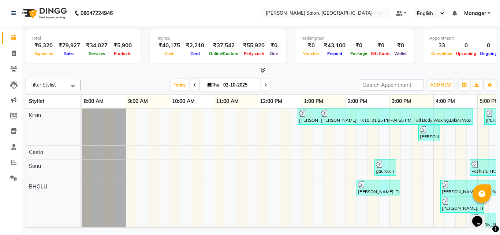
click at [265, 69] on icon at bounding box center [262, 69] width 5 height 5
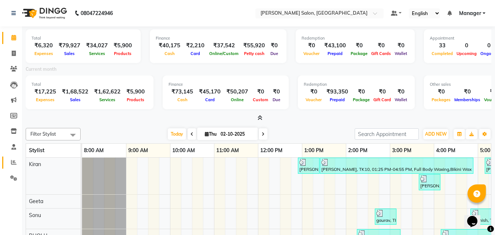
click at [14, 162] on icon at bounding box center [13, 161] width 5 height 5
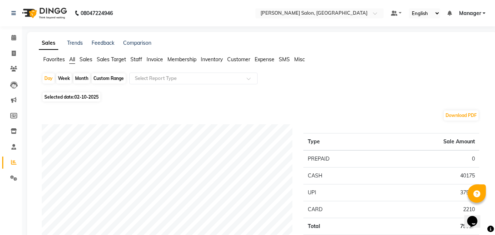
click at [264, 62] on span "Expense" at bounding box center [264, 59] width 20 height 7
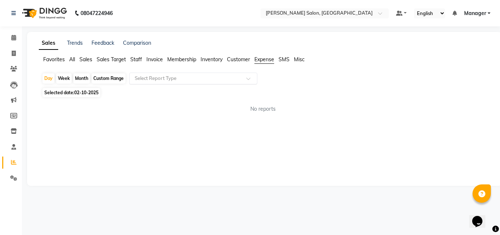
click at [226, 79] on input "text" at bounding box center [185, 78] width 105 height 7
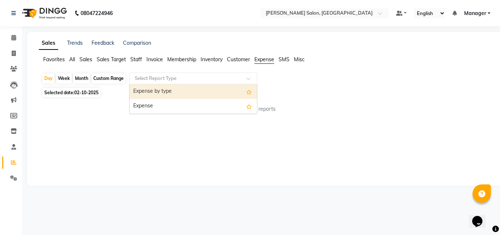
click at [202, 106] on div "Expense" at bounding box center [193, 106] width 127 height 15
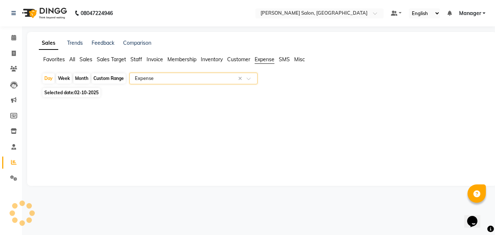
select select "full_report"
select select "csv"
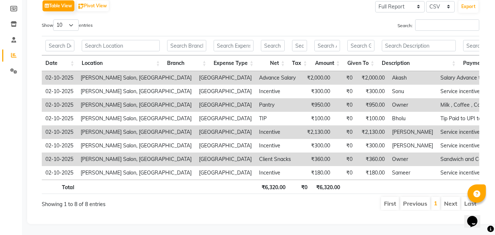
scroll to position [118, 0]
